Goal: Task Accomplishment & Management: Use online tool/utility

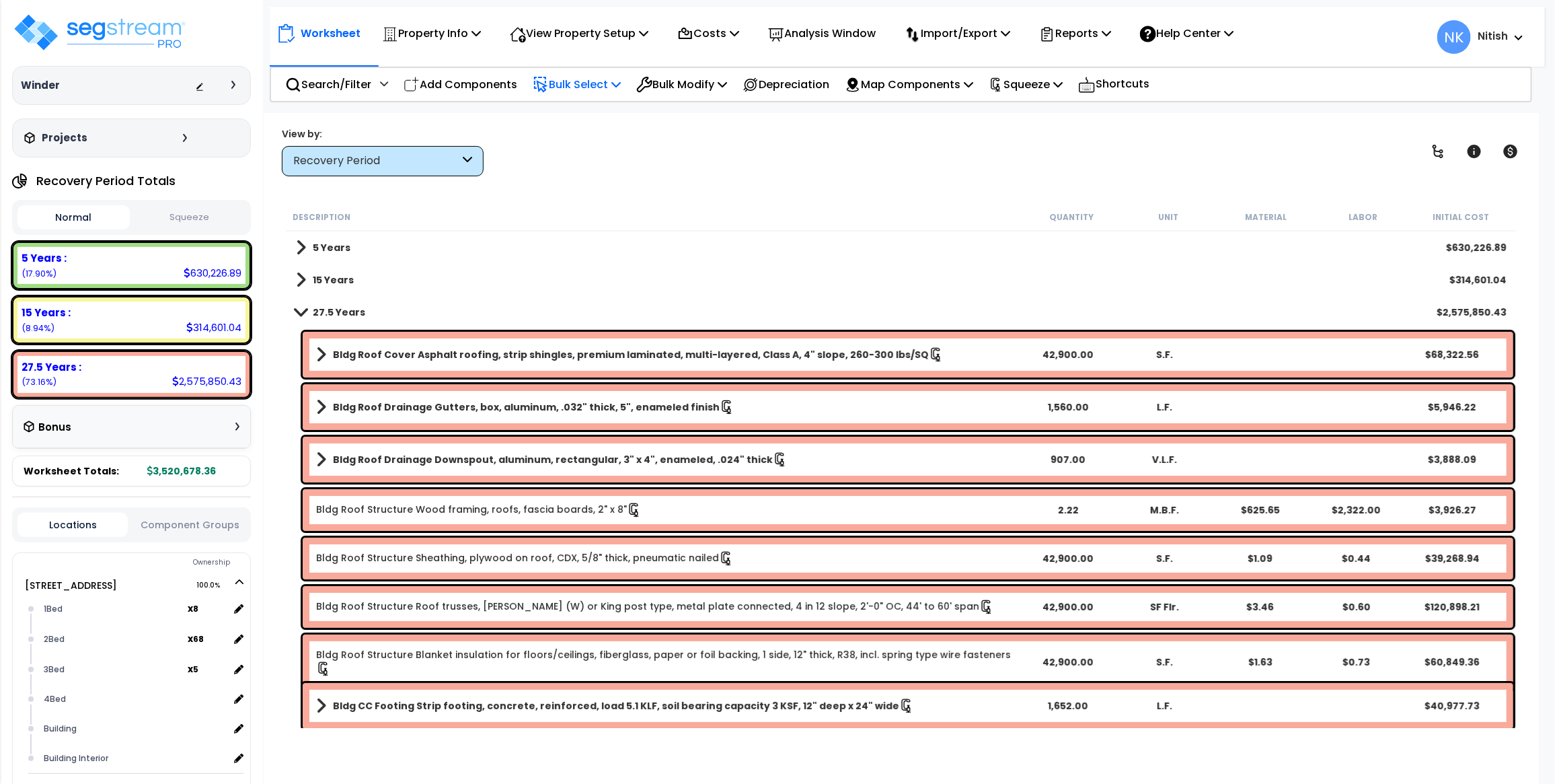
click at [612, 77] on p "Bulk Select" at bounding box center [576, 84] width 88 height 18
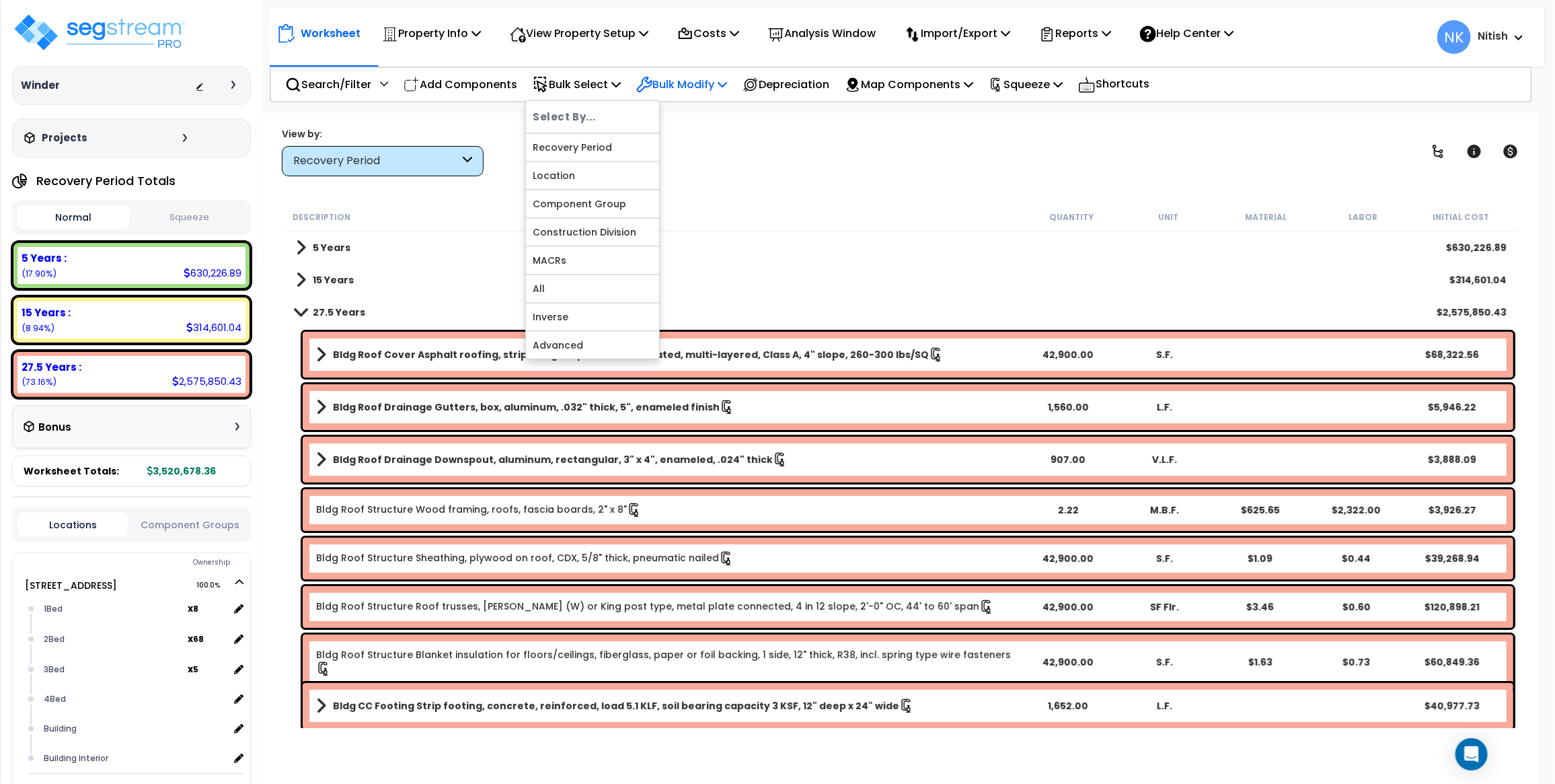
click at [727, 81] on icon at bounding box center [723, 83] width 9 height 10
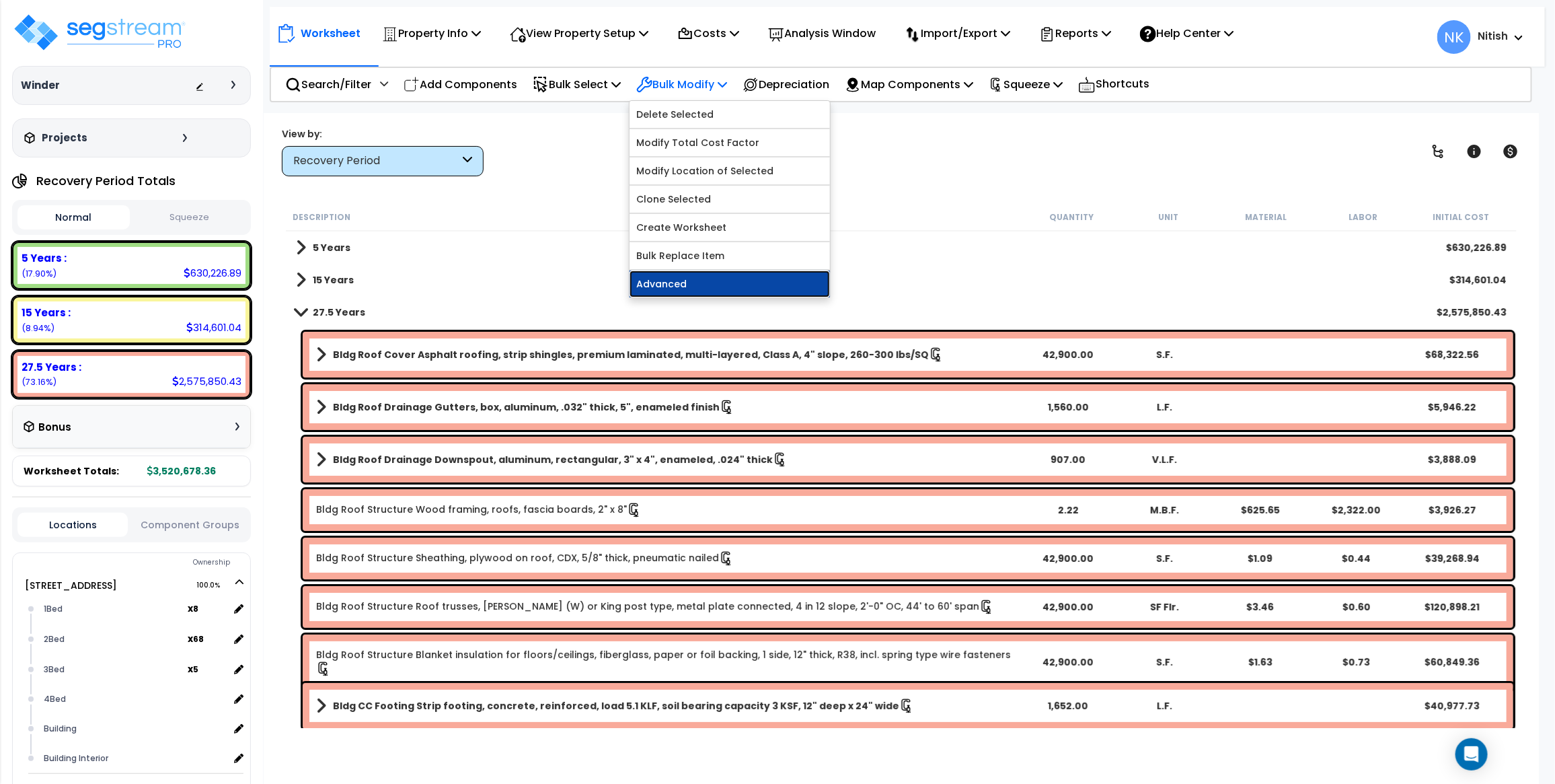
click at [702, 272] on link "Advanced" at bounding box center [729, 283] width 200 height 26
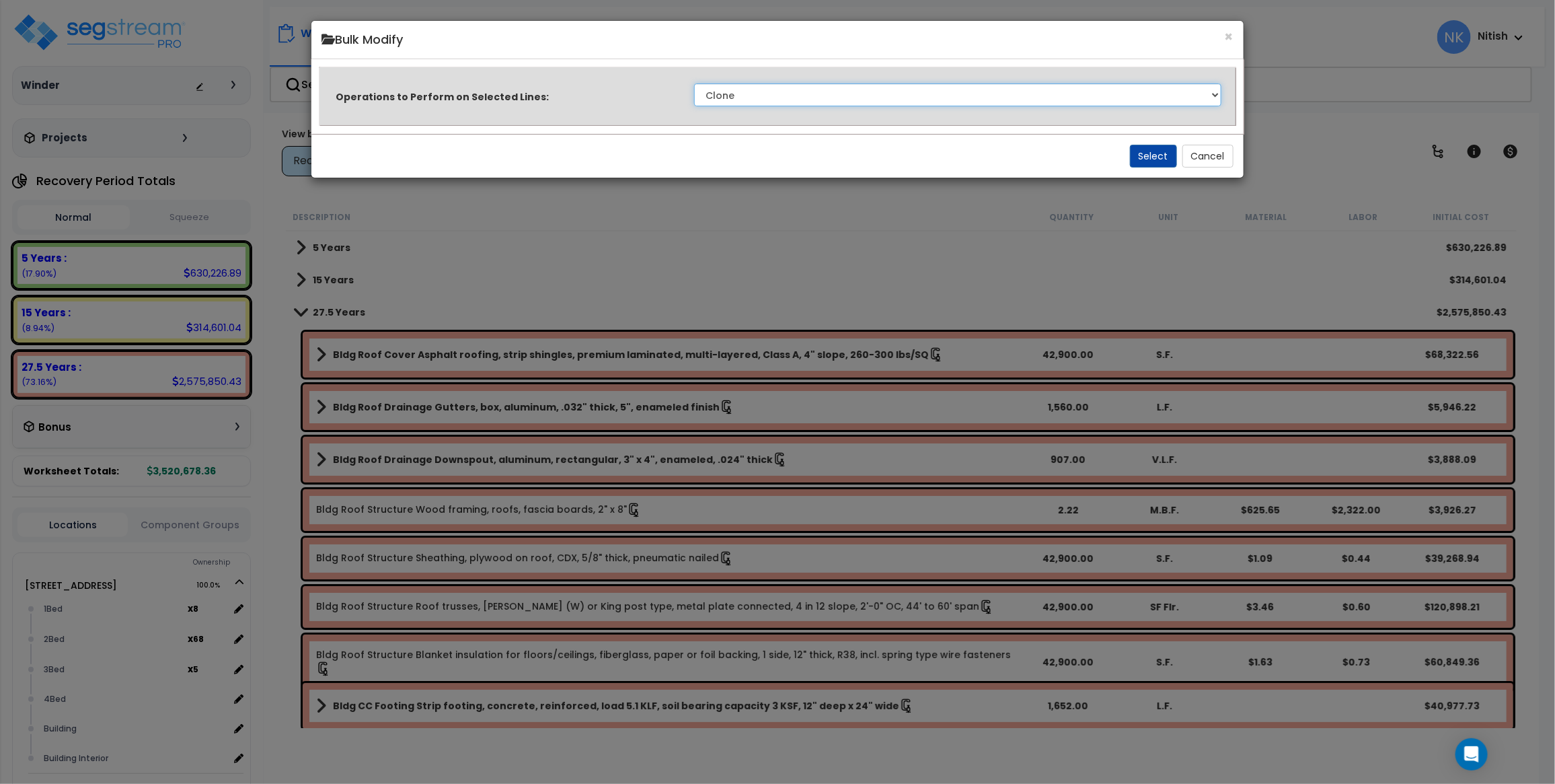
select select "modifyRecoveryPeriod"
click at [694, 83] on select "Clone Delete Delete Zero Quantities Modify Component Group Modify Recovery Peri…" at bounding box center [958, 94] width 527 height 23
click at [1136, 156] on button "Select" at bounding box center [1153, 156] width 47 height 23
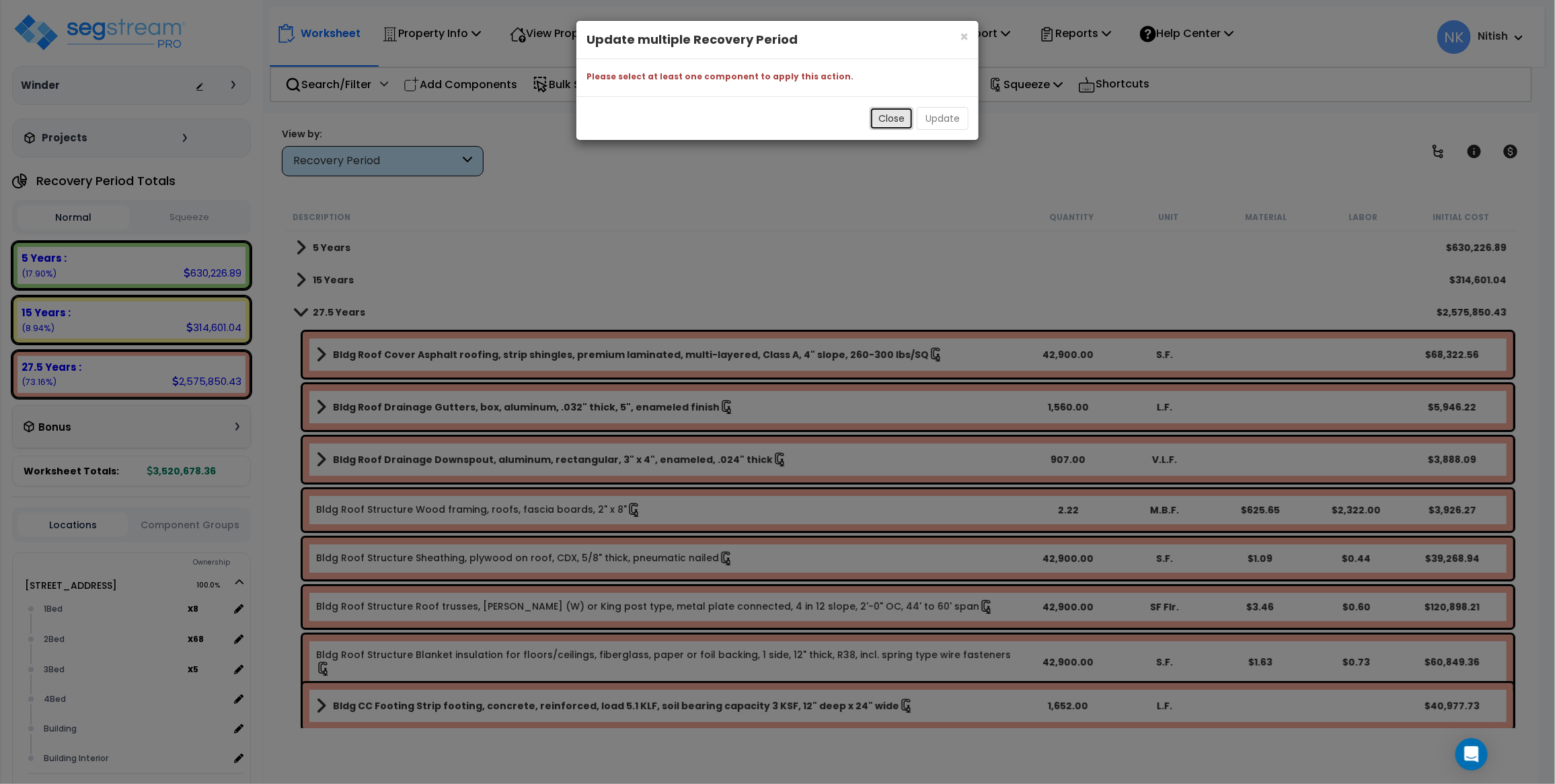
click at [898, 114] on button "Close" at bounding box center [892, 118] width 43 height 23
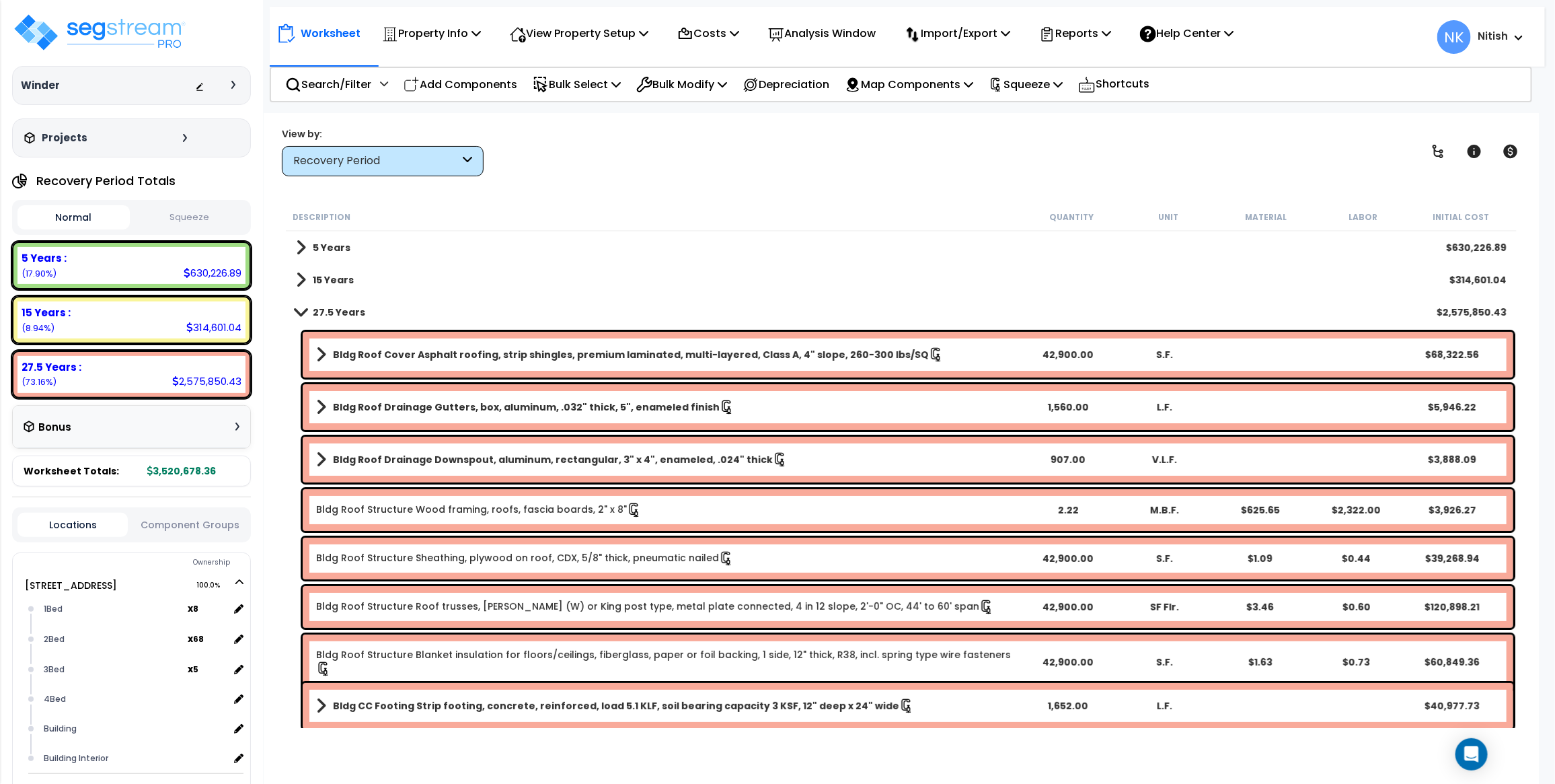
click at [697, 277] on div "15 Years $314,601.04" at bounding box center [901, 280] width 1224 height 32
click at [597, 88] on p "Bulk Select" at bounding box center [576, 84] width 88 height 18
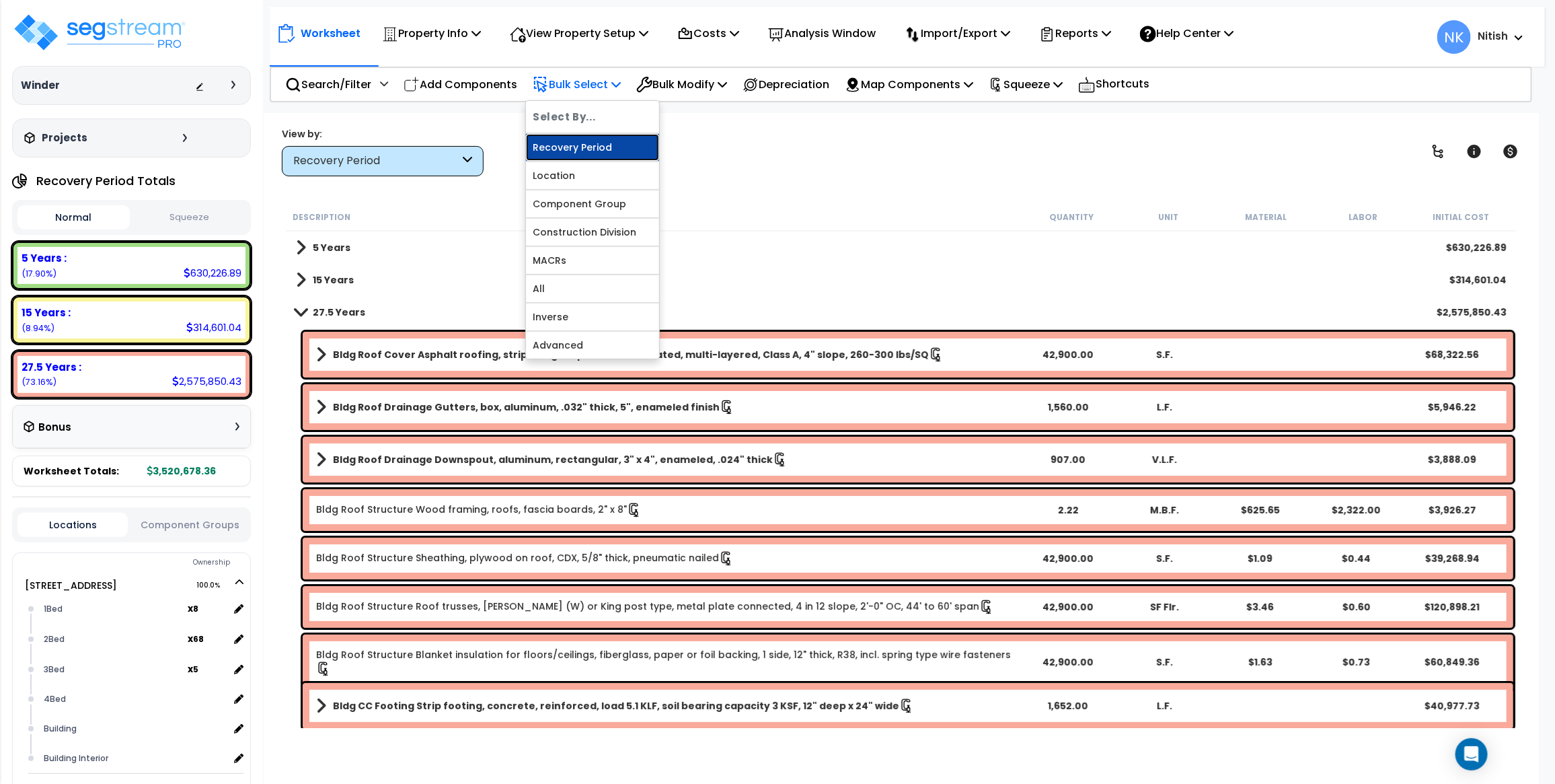
click at [590, 142] on link "Recovery Period" at bounding box center [592, 147] width 133 height 26
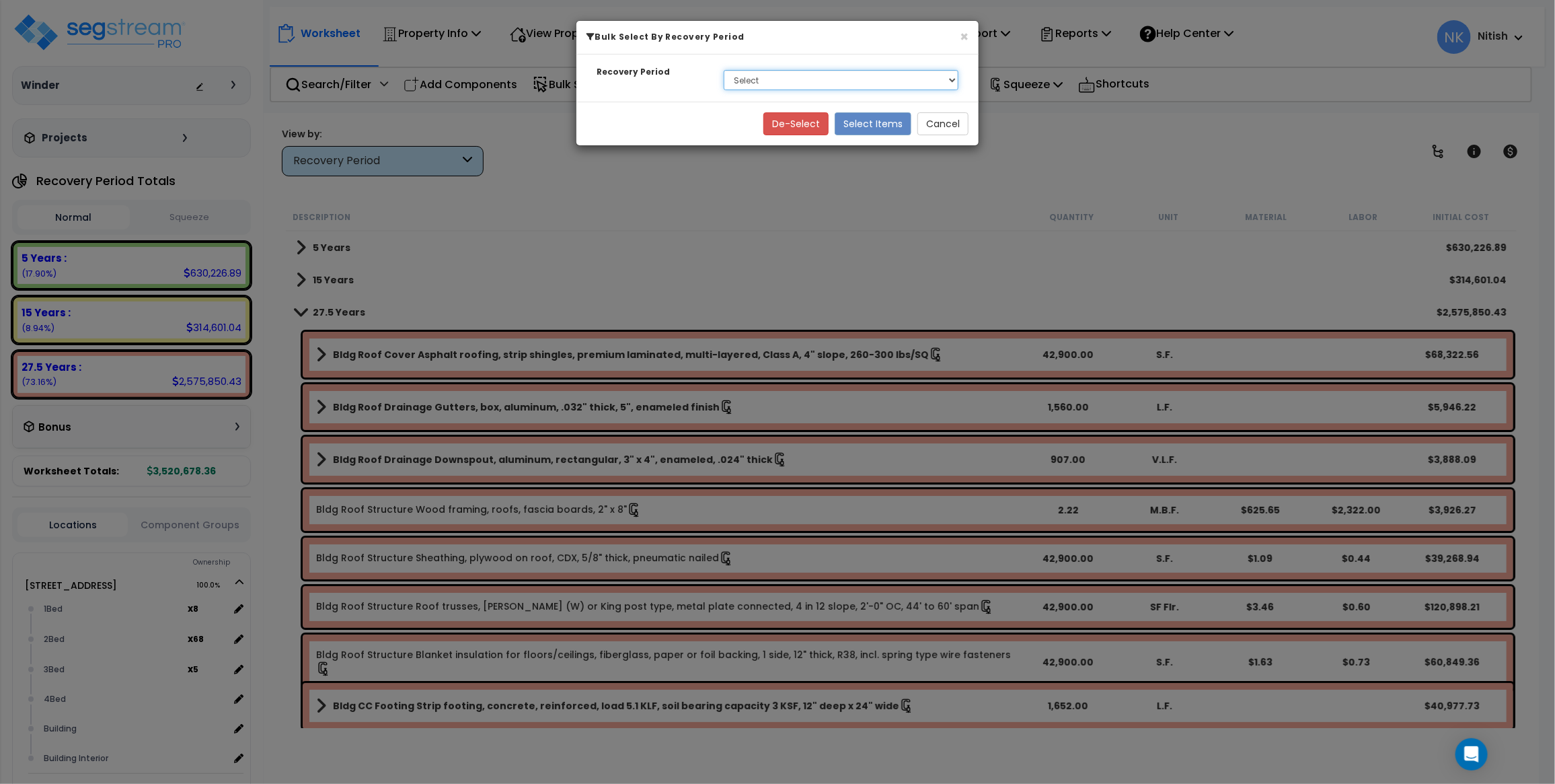
select select "275Y"
click at [724, 70] on select "Select 5 Years 15 Years 27.5 Years" at bounding box center [841, 79] width 235 height 20
click at [876, 126] on button "Select Items" at bounding box center [873, 124] width 77 height 23
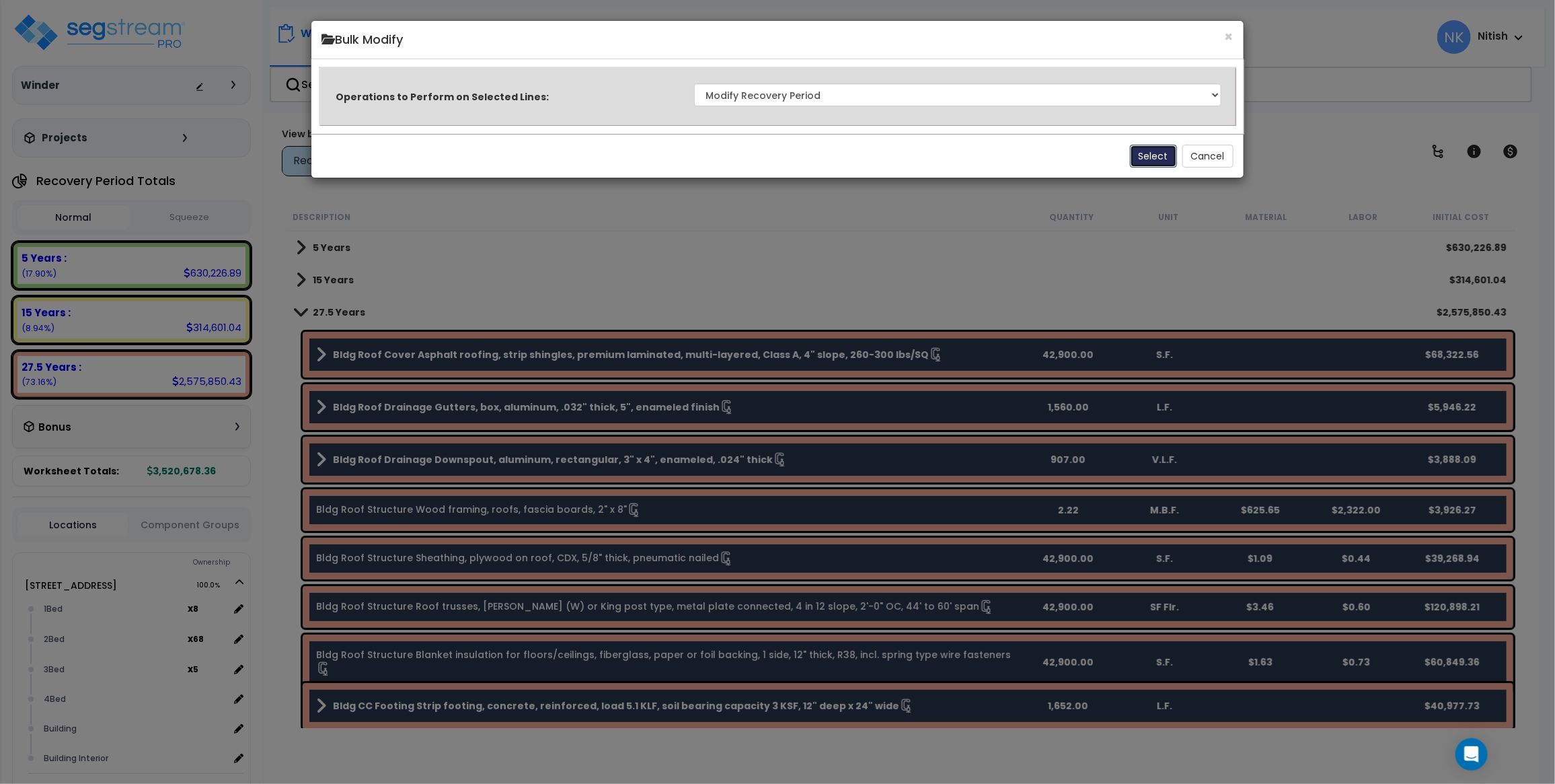
click at [1151, 151] on button "Select" at bounding box center [1153, 156] width 47 height 23
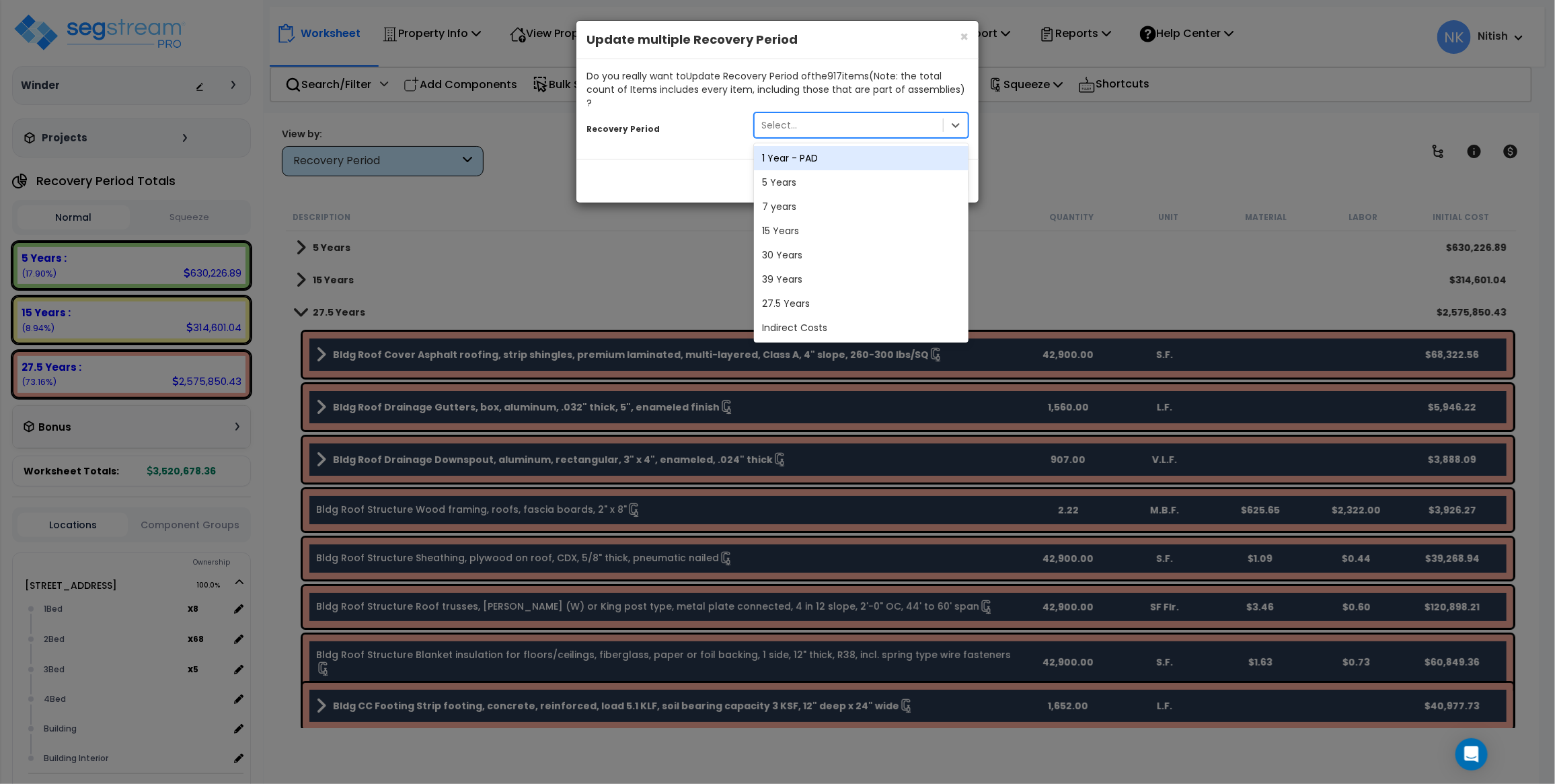
click at [875, 114] on div "Select..." at bounding box center [848, 125] width 188 height 22
click at [821, 248] on div "30 Years" at bounding box center [861, 255] width 214 height 25
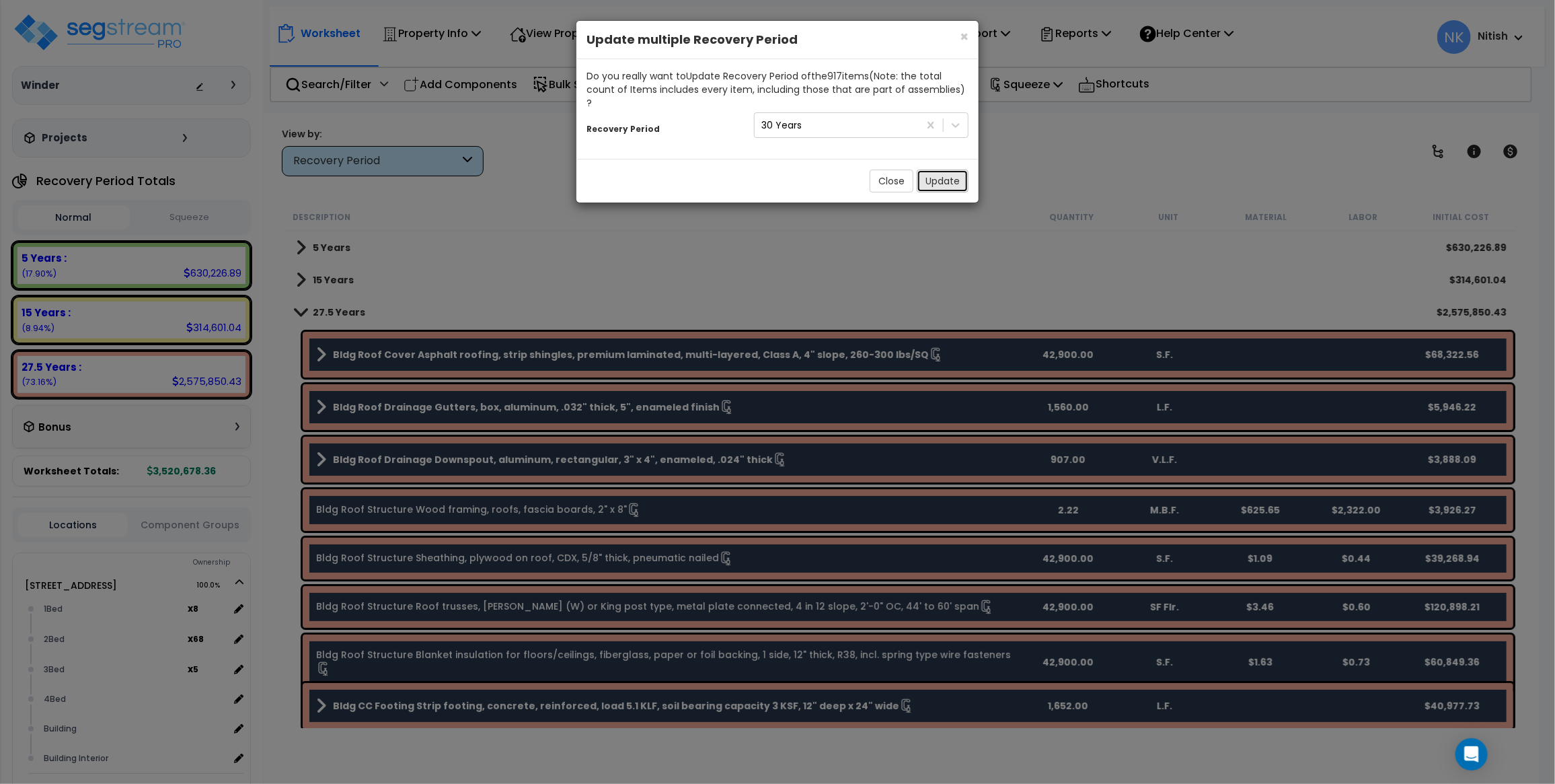
click at [947, 169] on button "Update" at bounding box center [943, 180] width 52 height 23
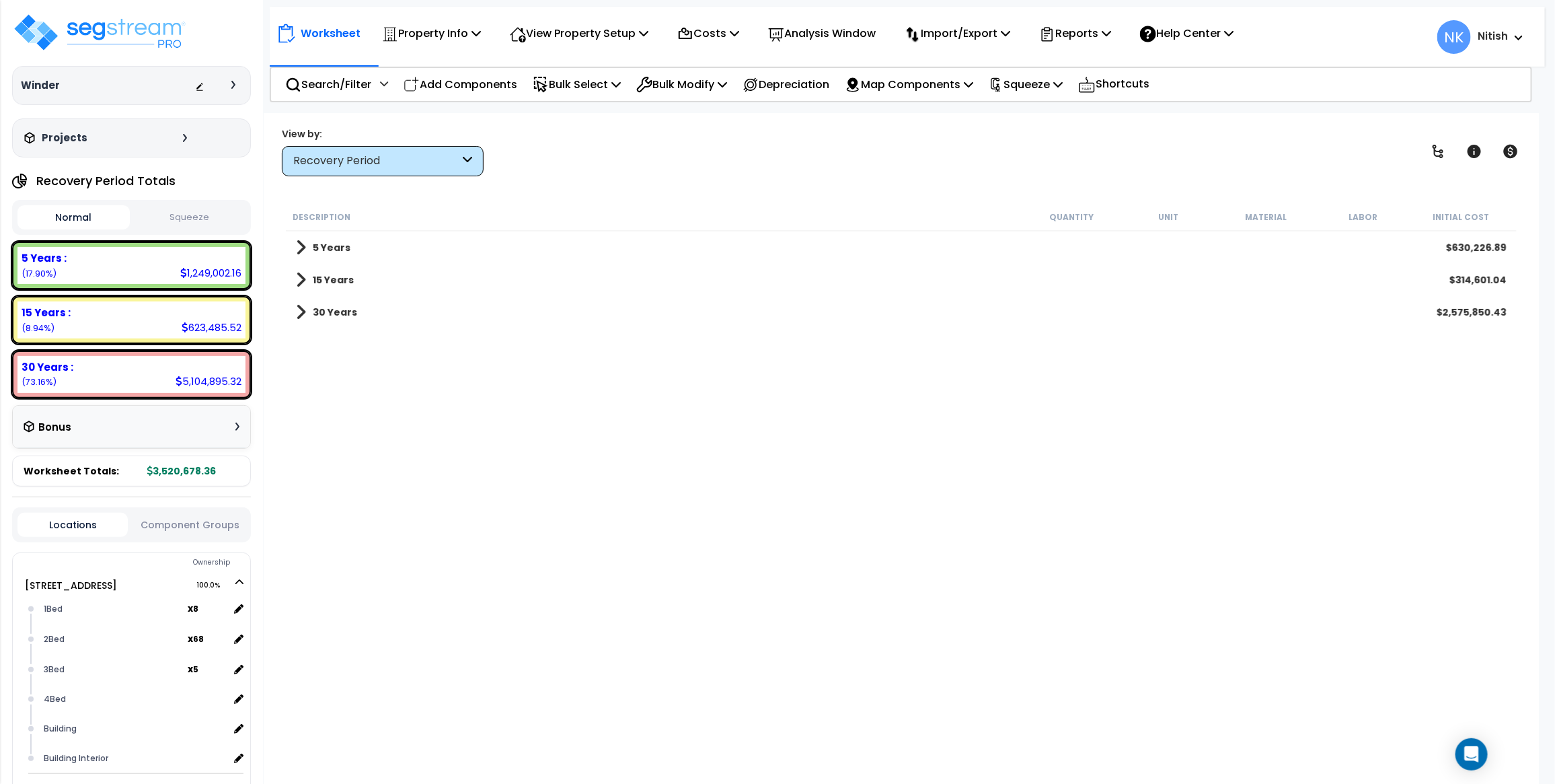
click at [306, 313] on link "30 Years" at bounding box center [326, 312] width 61 height 19
